Goal: Information Seeking & Learning: Find specific page/section

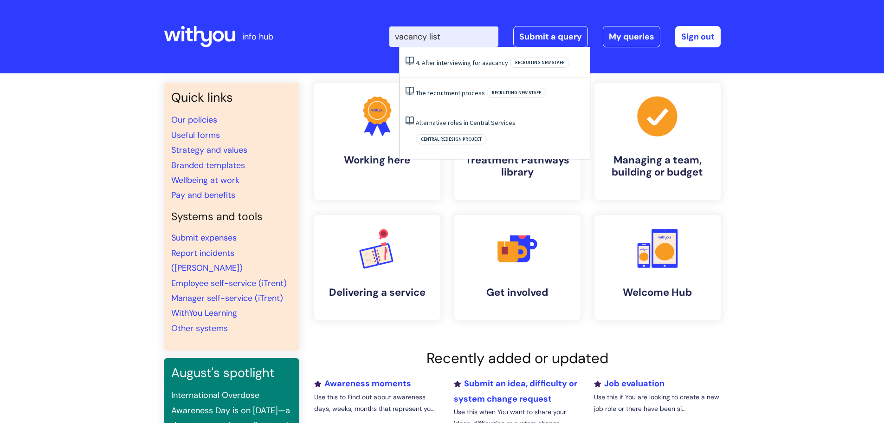
type input "vacancy list"
click button "Search" at bounding box center [0, 0] width 0 height 0
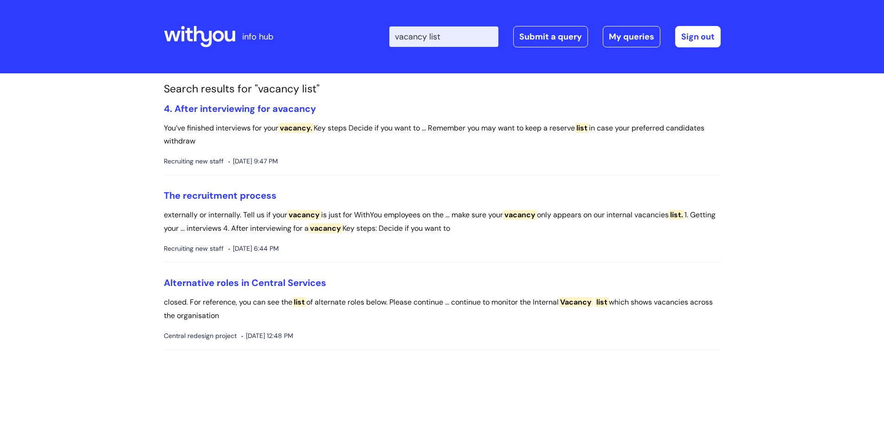
click at [588, 307] on p "closed. For reference, you can see the list of alternate roles below. Please co…" at bounding box center [442, 309] width 557 height 27
click at [588, 302] on span "Vacancy" at bounding box center [576, 302] width 34 height 10
click at [306, 283] on link "Alternative roles in Central Services" at bounding box center [245, 283] width 162 height 12
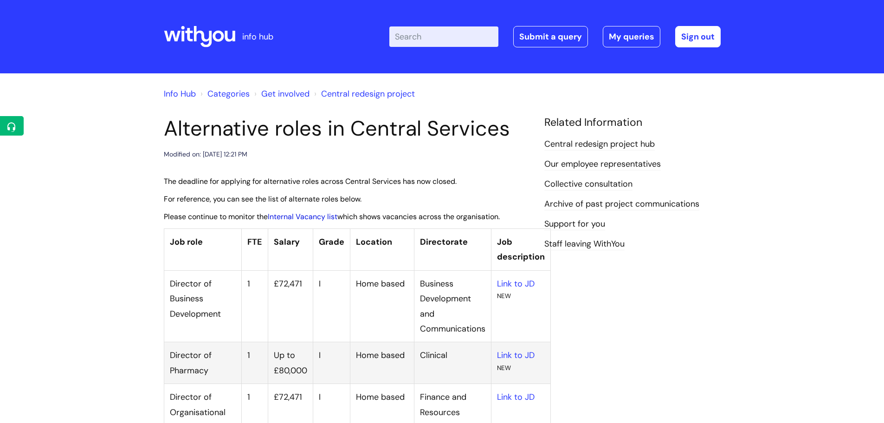
click at [323, 216] on link "Internal Vacancy list" at bounding box center [303, 217] width 70 height 10
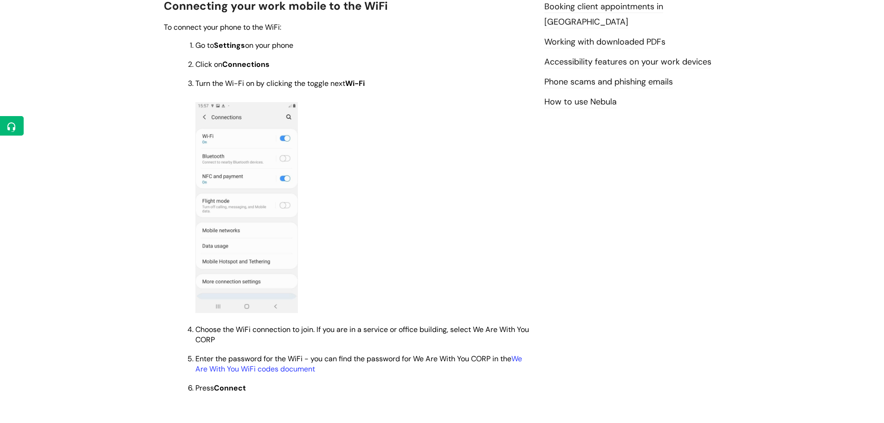
scroll to position [553, 0]
click at [298, 366] on link "We Are With You WiFi codes document" at bounding box center [358, 362] width 327 height 20
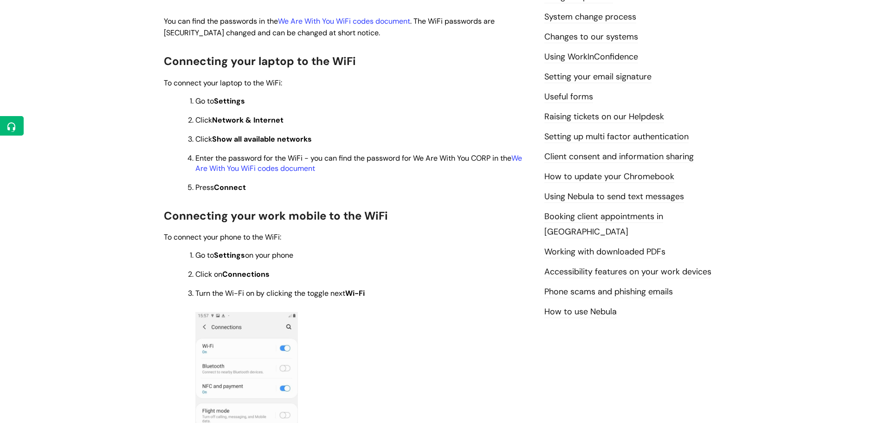
scroll to position [341, 0]
click at [300, 168] on link "We Are With You WiFi codes document" at bounding box center [358, 165] width 327 height 20
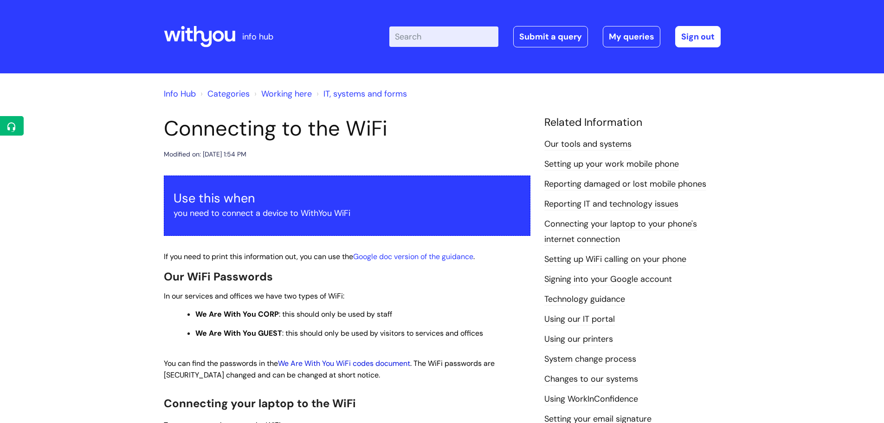
click at [381, 362] on link "We Are With You WiFi codes document" at bounding box center [344, 363] width 132 height 10
